Goal: Information Seeking & Learning: Learn about a topic

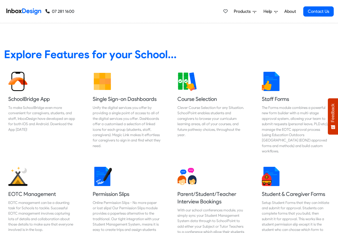
scroll to position [224, 0]
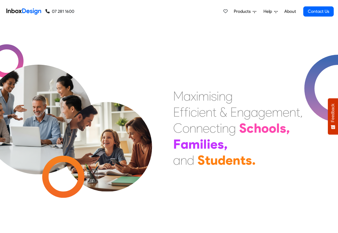
click at [251, 13] on span "Products" at bounding box center [243, 11] width 19 height 6
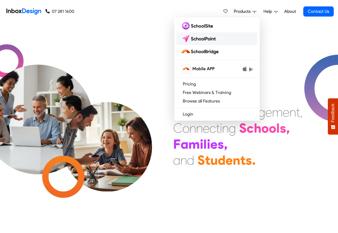
click at [194, 38] on img at bounding box center [200, 38] width 38 height 9
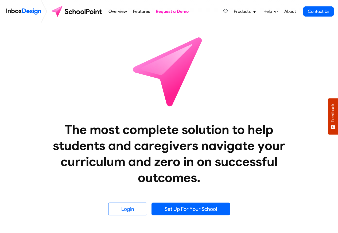
click at [110, 13] on link "Overview" at bounding box center [117, 11] width 21 height 11
click at [140, 13] on link "Features" at bounding box center [141, 11] width 20 height 11
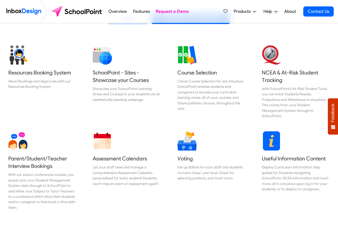
scroll to position [192, 0]
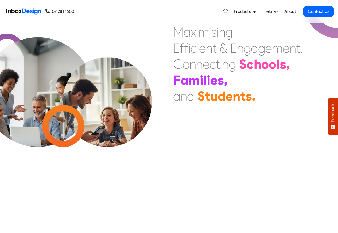
scroll to position [576, 0]
